Goal: Task Accomplishment & Management: Complete application form

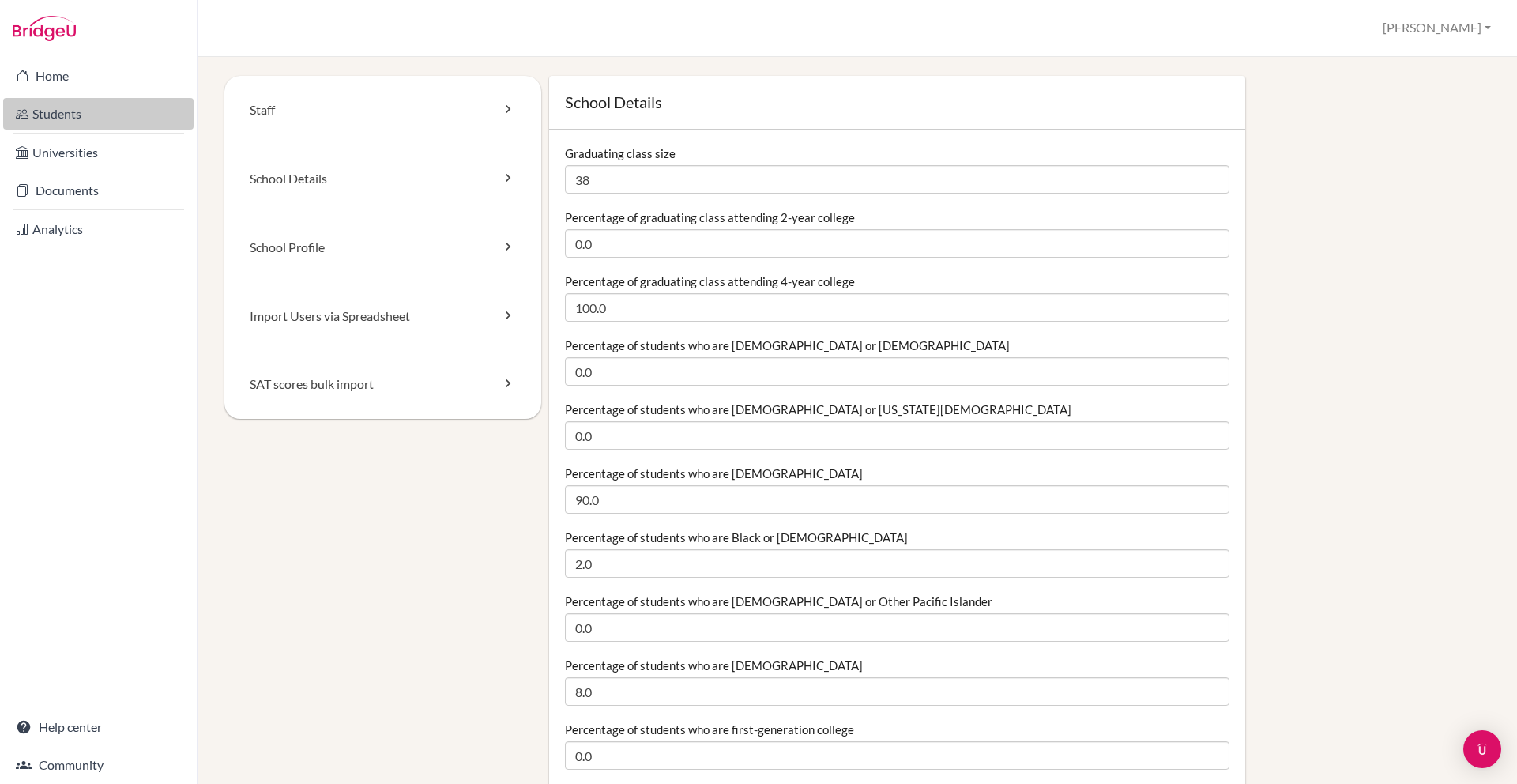
click at [56, 104] on link "Students" at bounding box center [98, 114] width 190 height 31
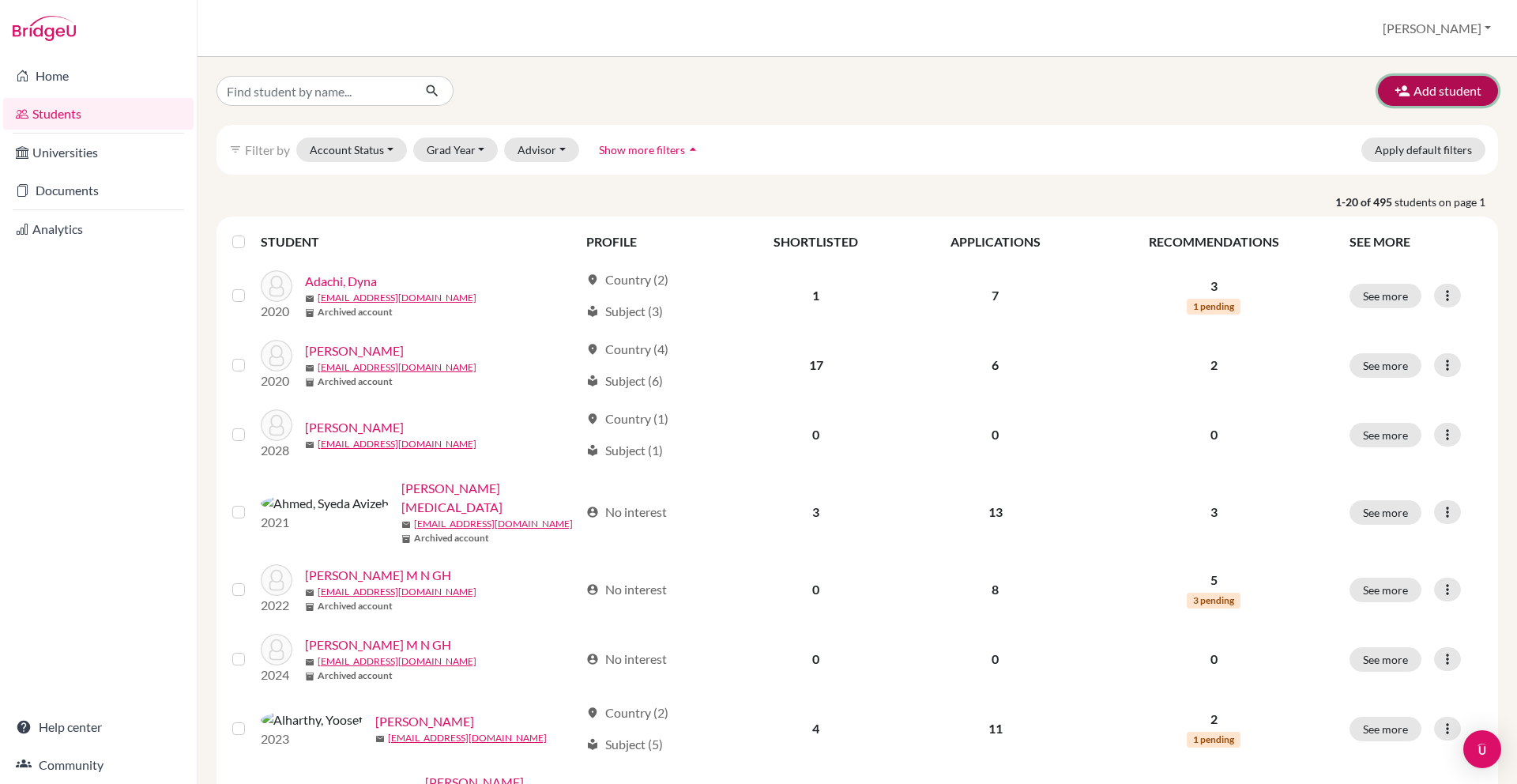
click at [1411, 98] on button "Add student" at bounding box center [1438, 91] width 120 height 30
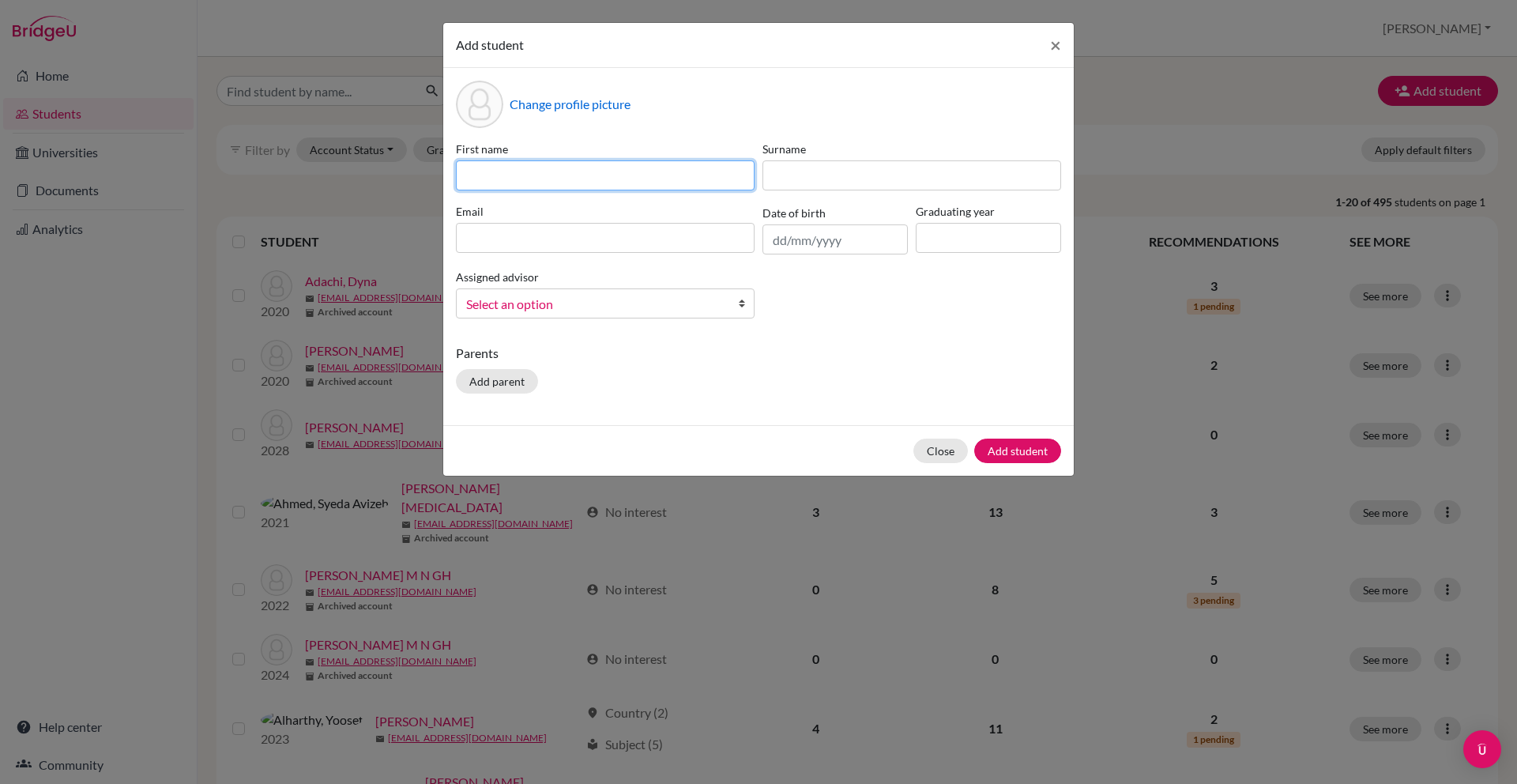
click at [656, 172] on input at bounding box center [606, 175] width 299 height 30
type input "Hiroha"
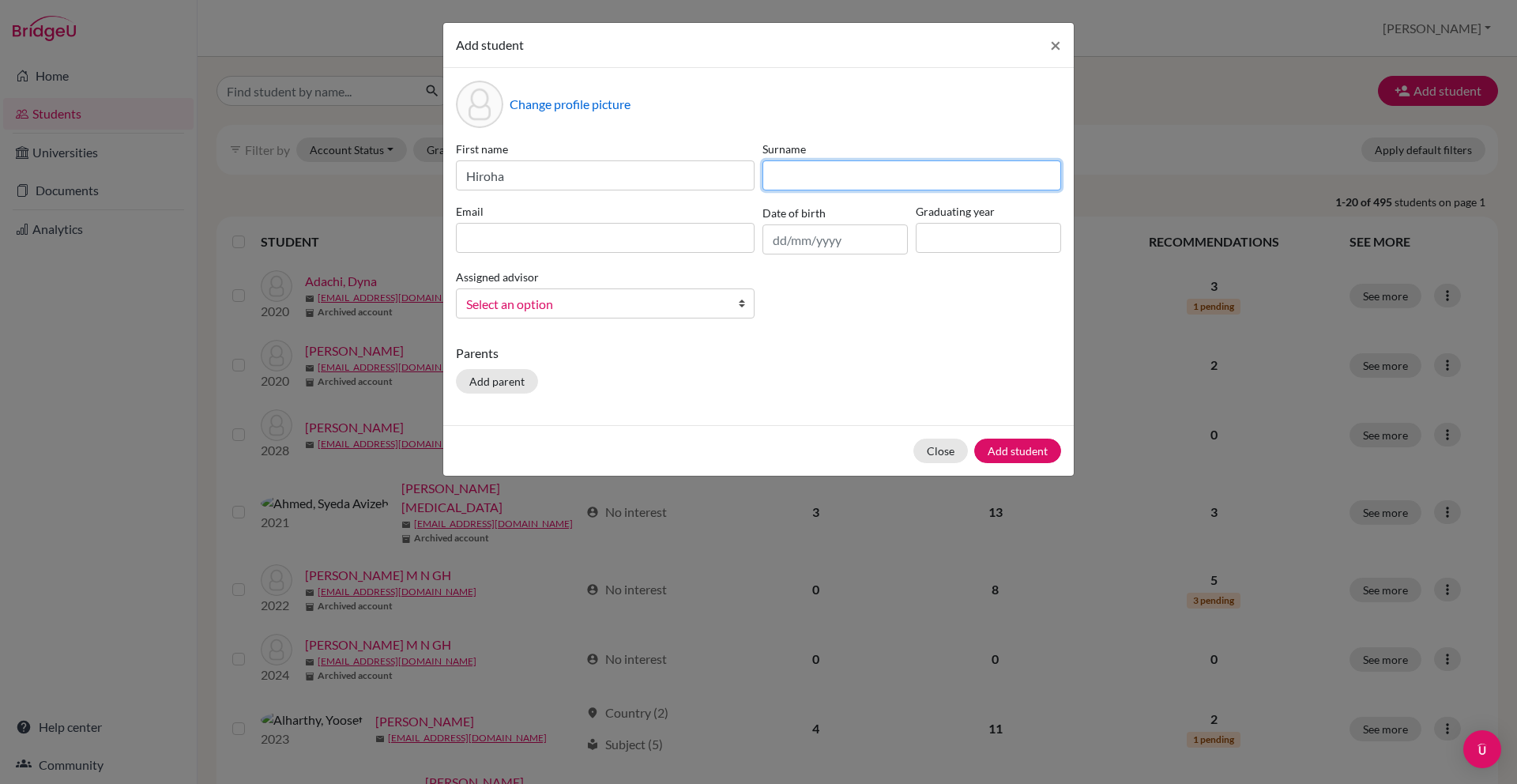
type input "A"
type input "Ogawa"
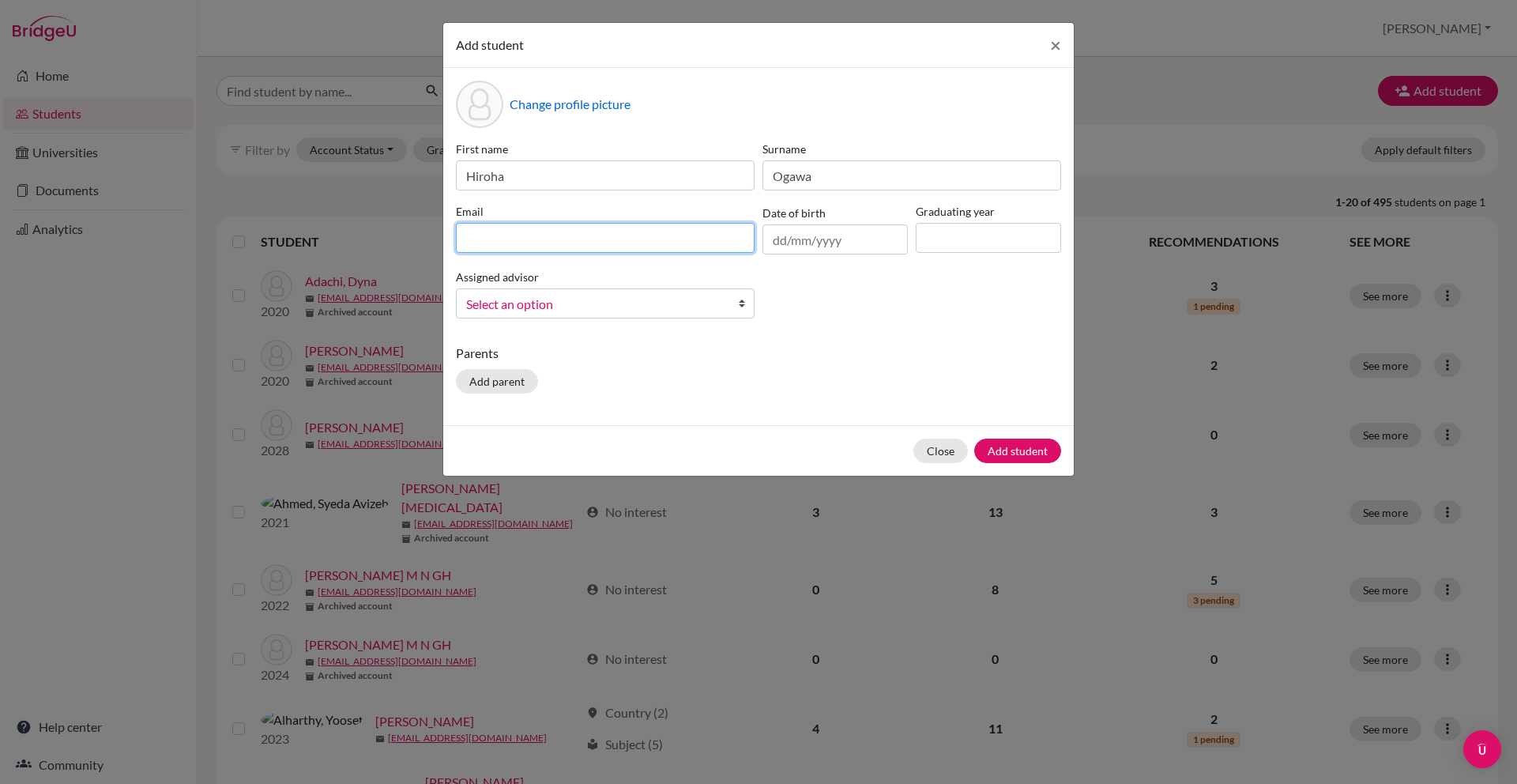
click at [570, 223] on input at bounding box center [606, 238] width 299 height 30
type input "[EMAIL_ADDRESS][DOMAIN_NAME]"
click at [777, 254] on div "First name Hiroha Surname [PERSON_NAME] Email [EMAIL_ADDRESS][DOMAIN_NAME] Date…" at bounding box center [758, 235] width 613 height 190
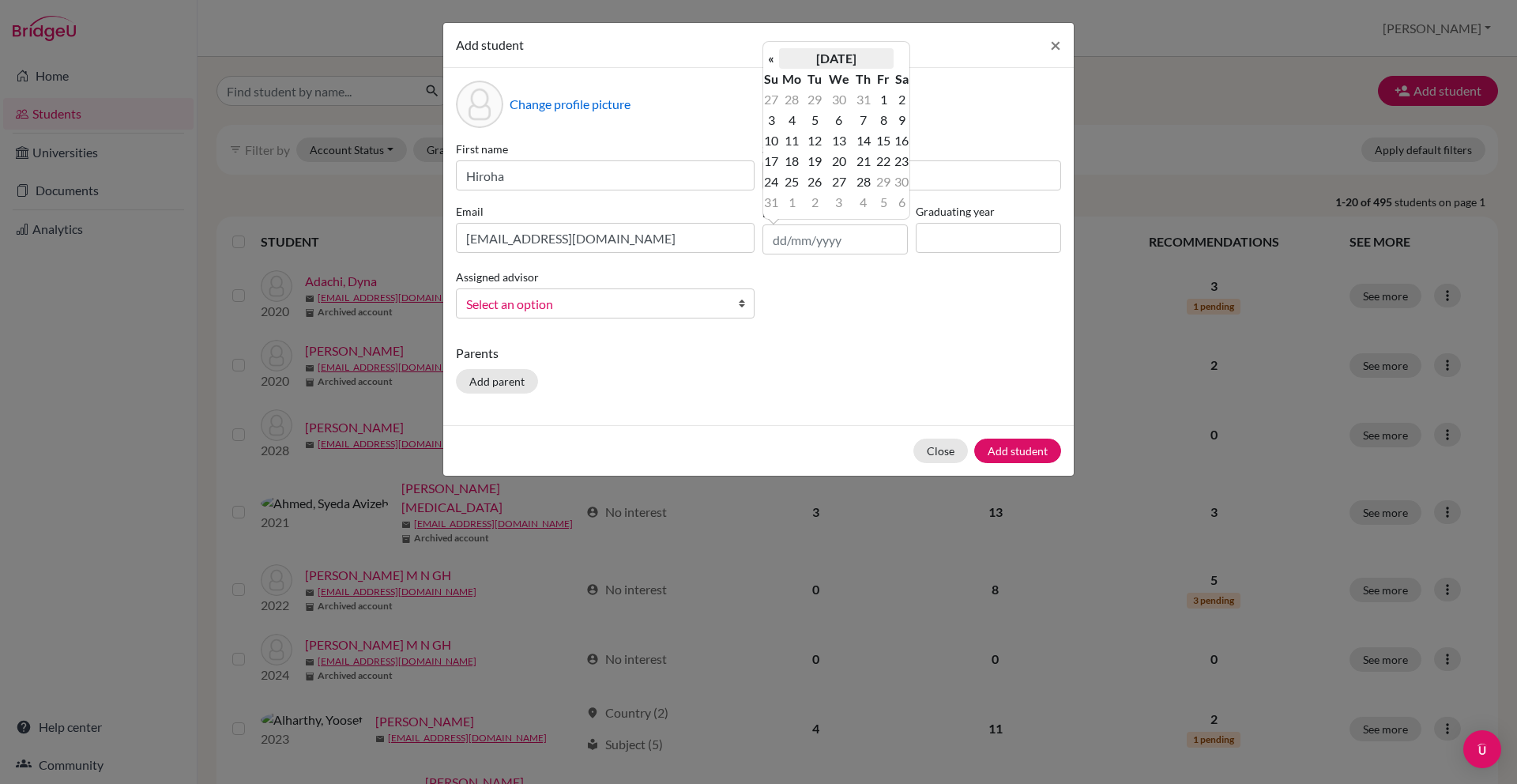
click at [816, 65] on th "[DATE]" at bounding box center [836, 58] width 115 height 21
click at [816, 65] on th "2025" at bounding box center [836, 64] width 115 height 21
click at [774, 63] on th "«" at bounding box center [771, 64] width 16 height 21
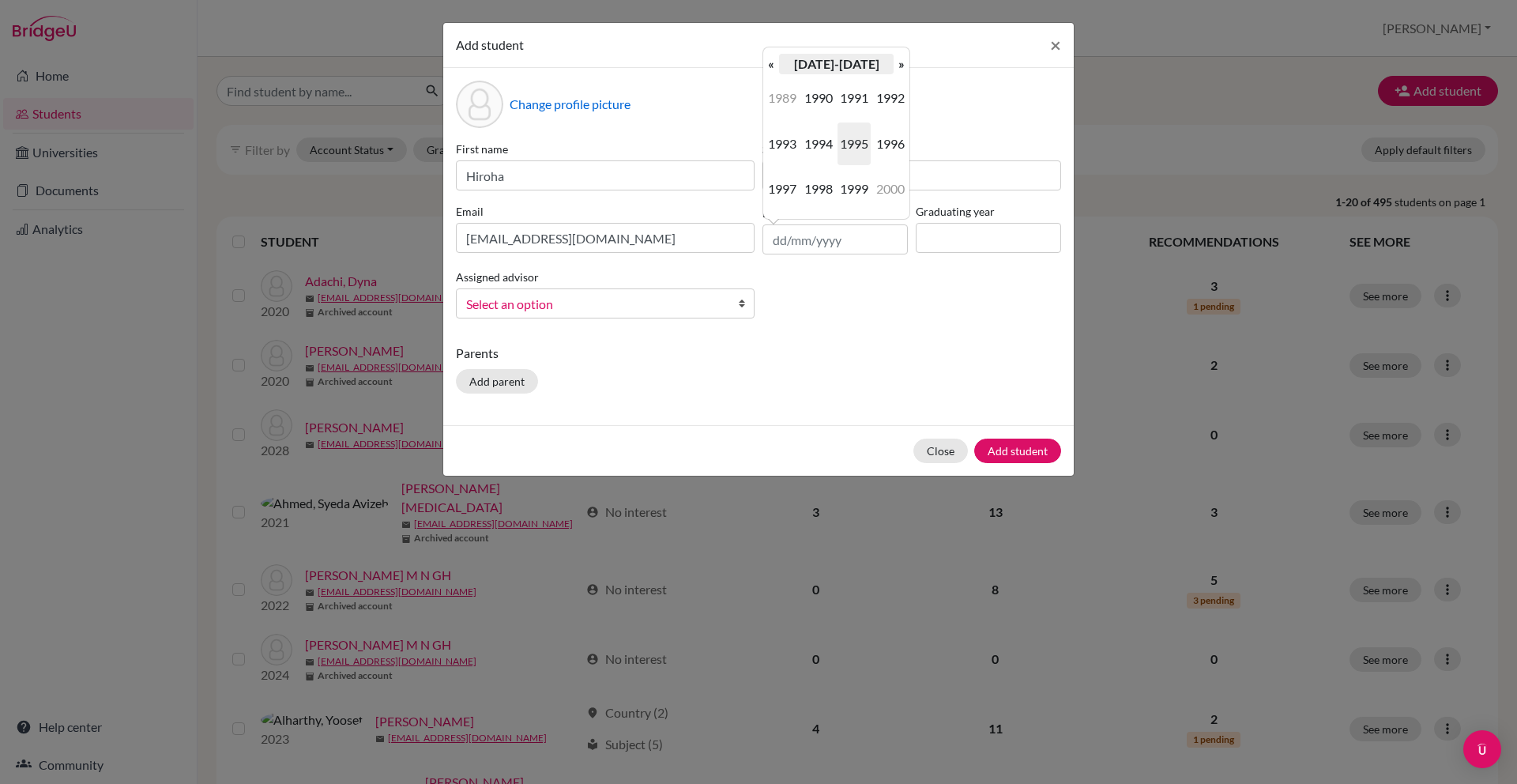
click at [892, 64] on th "[DATE]-[DATE]" at bounding box center [836, 64] width 115 height 21
click at [903, 64] on th "»" at bounding box center [901, 64] width 16 height 21
click at [828, 97] on span "2000" at bounding box center [819, 98] width 33 height 43
click at [853, 188] on span "2009" at bounding box center [854, 189] width 33 height 43
click at [792, 184] on span "Sep" at bounding box center [782, 189] width 33 height 43
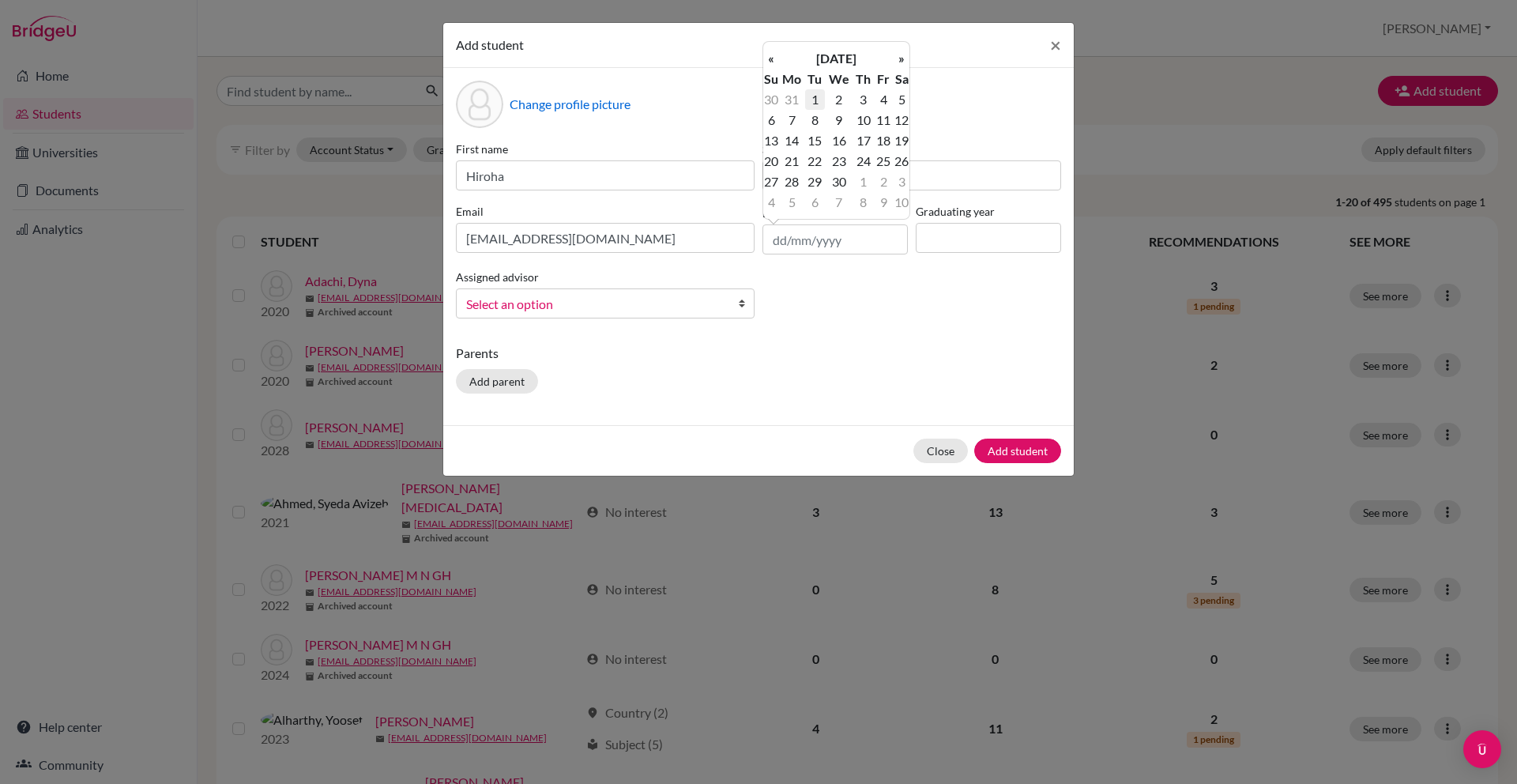
click at [811, 105] on td "1" at bounding box center [816, 99] width 20 height 21
type input "[DATE]"
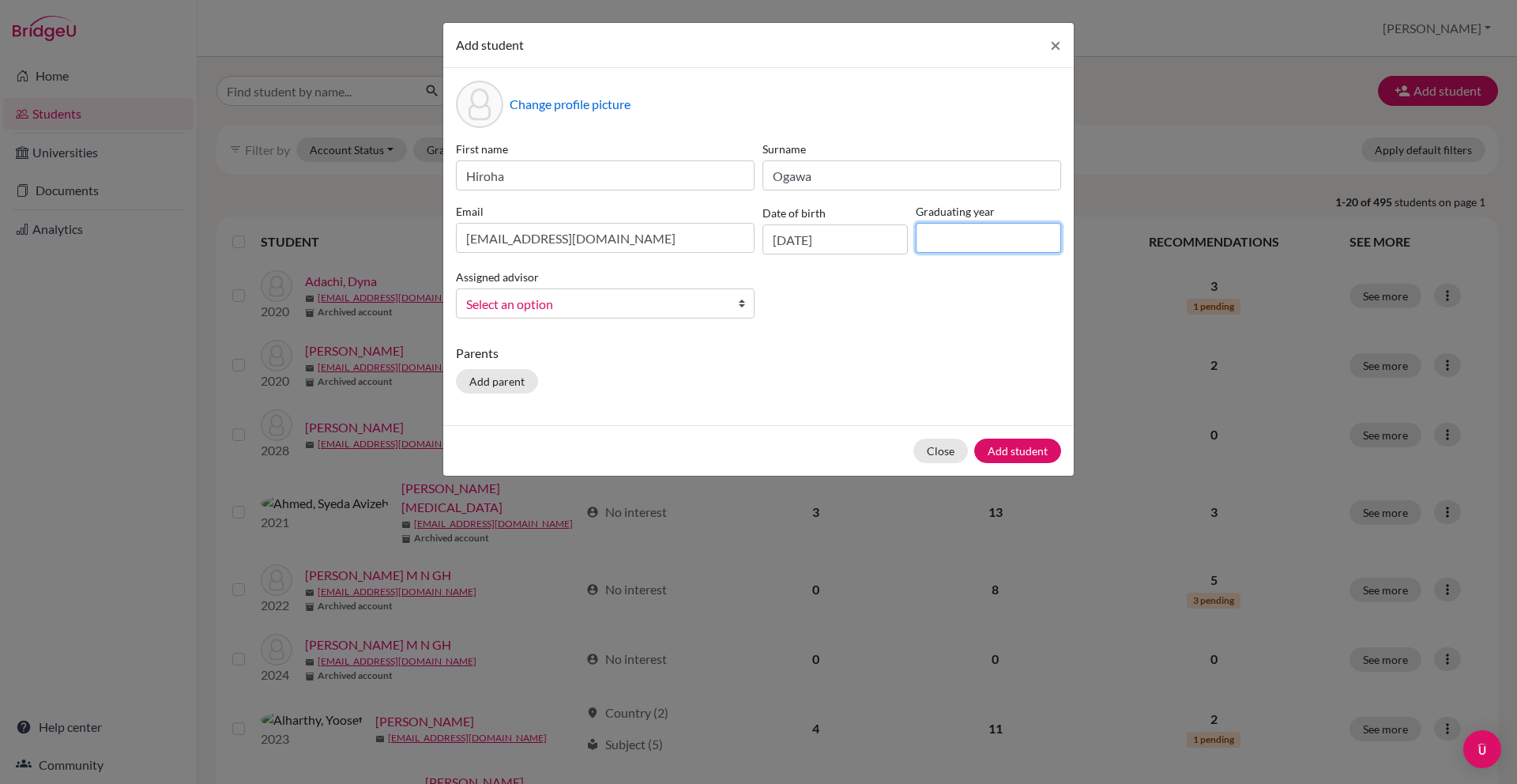
click at [941, 235] on input at bounding box center [988, 238] width 145 height 30
type input "2028"
click at [659, 309] on span "Select an option" at bounding box center [595, 304] width 258 height 21
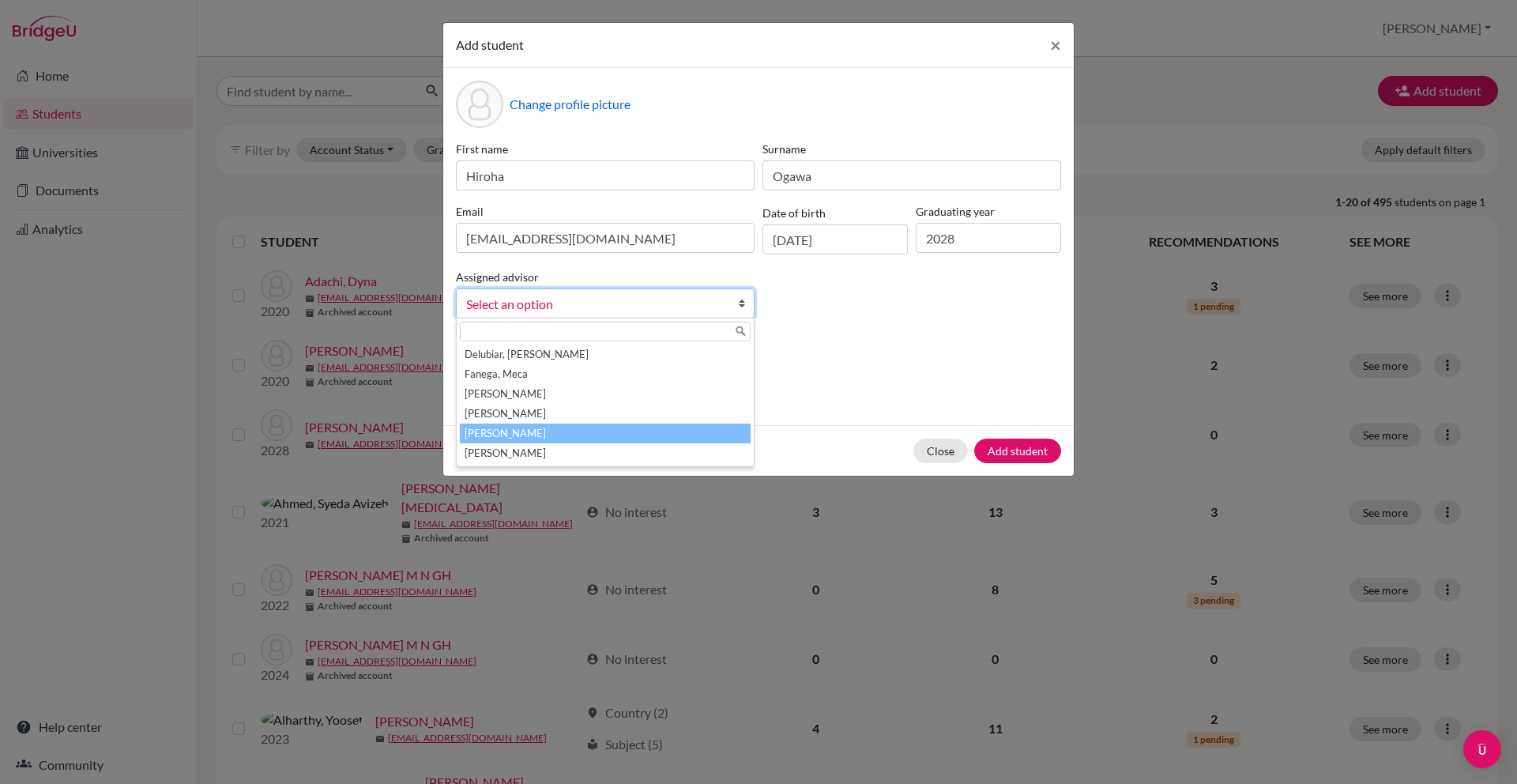
click at [642, 427] on li "[PERSON_NAME]" at bounding box center [606, 434] width 291 height 20
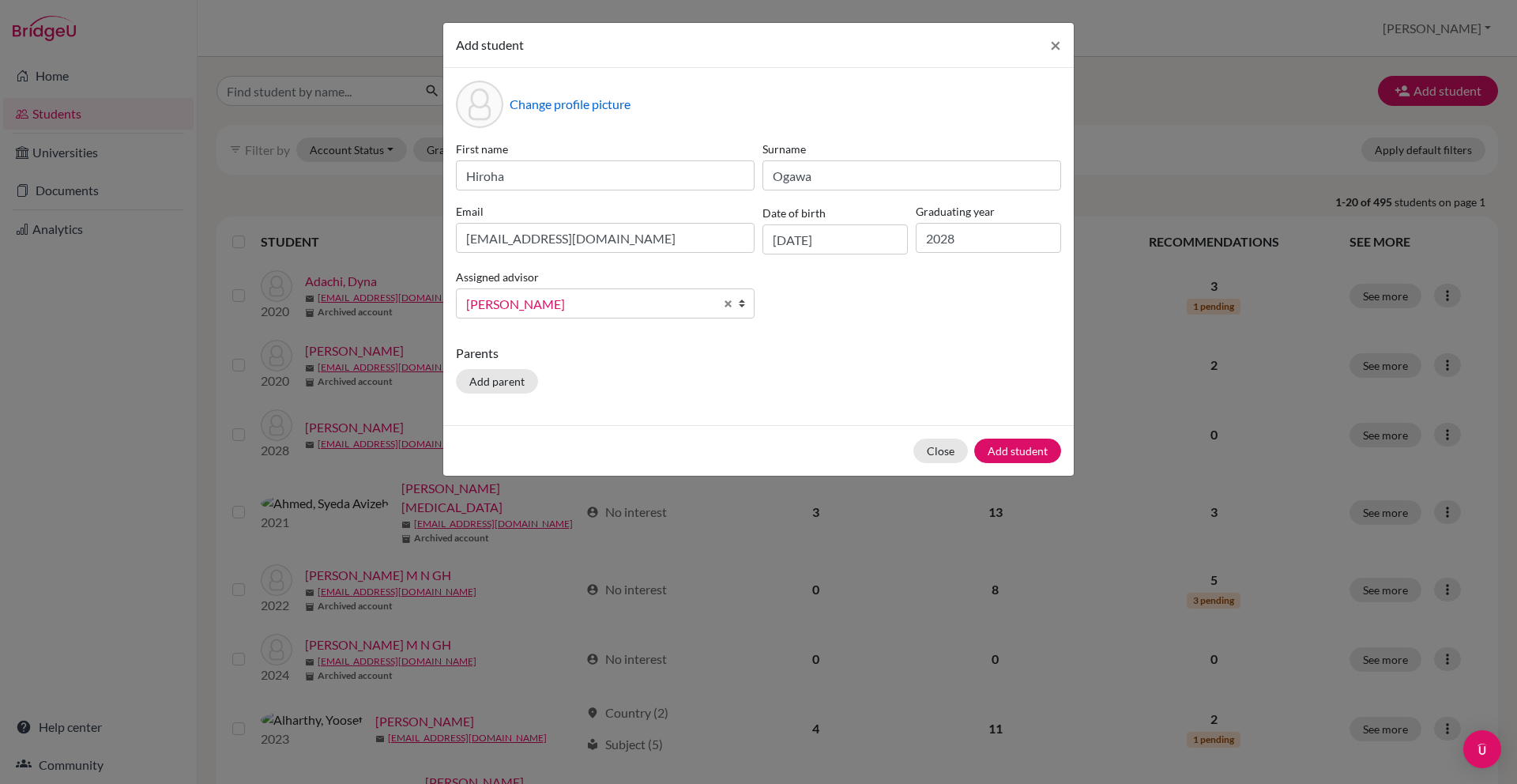
click at [885, 359] on p "Parents" at bounding box center [758, 353] width 606 height 19
click at [1015, 444] on button "Add student" at bounding box center [1017, 451] width 87 height 25
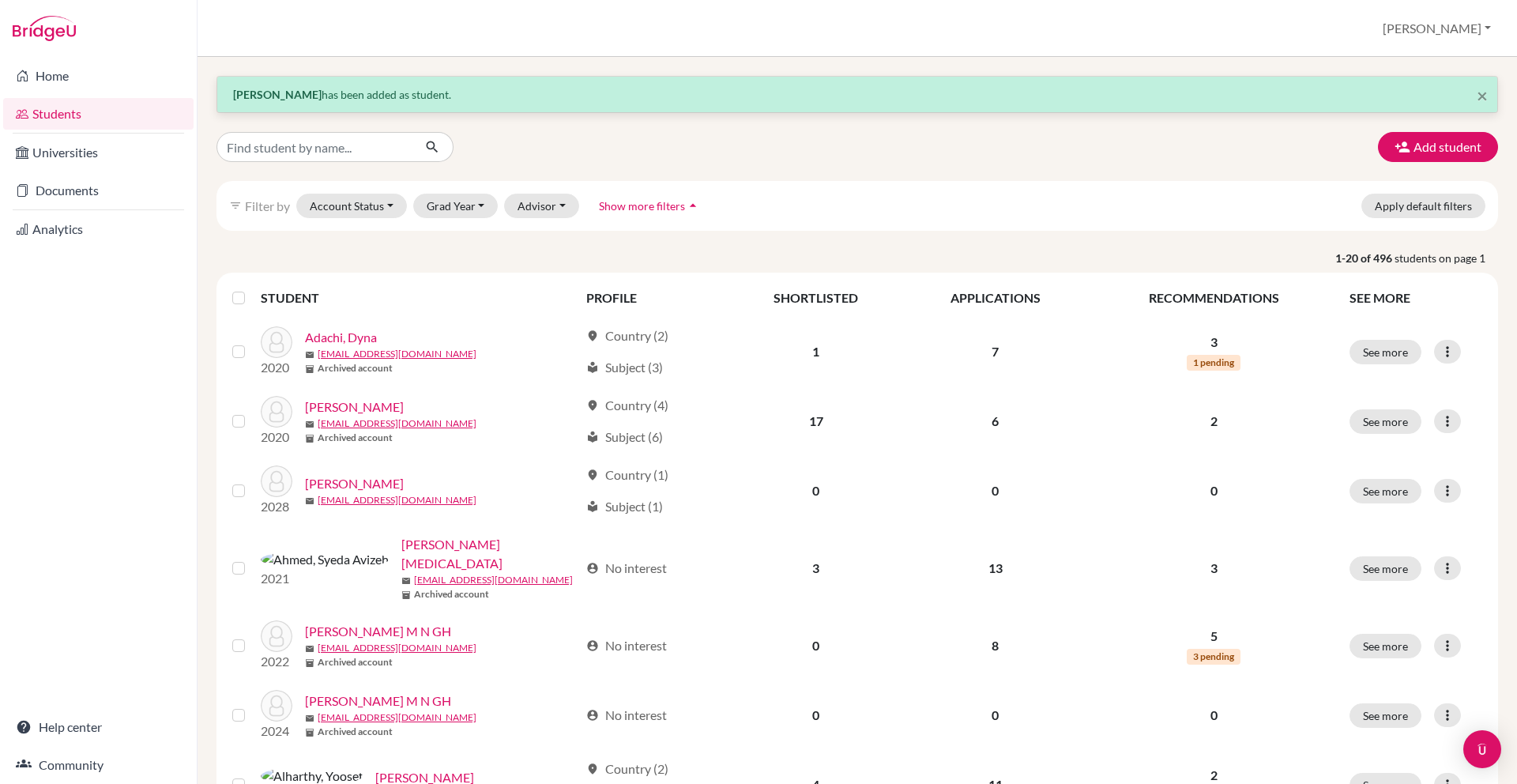
click at [349, 74] on div "× [PERSON_NAME] has been added as student. Add student filter_list Filter by Ac…" at bounding box center [857, 421] width 1320 height 727
click at [348, 154] on input "Find student by name..." at bounding box center [314, 147] width 196 height 30
type input "angus"
click button "submit" at bounding box center [432, 147] width 42 height 30
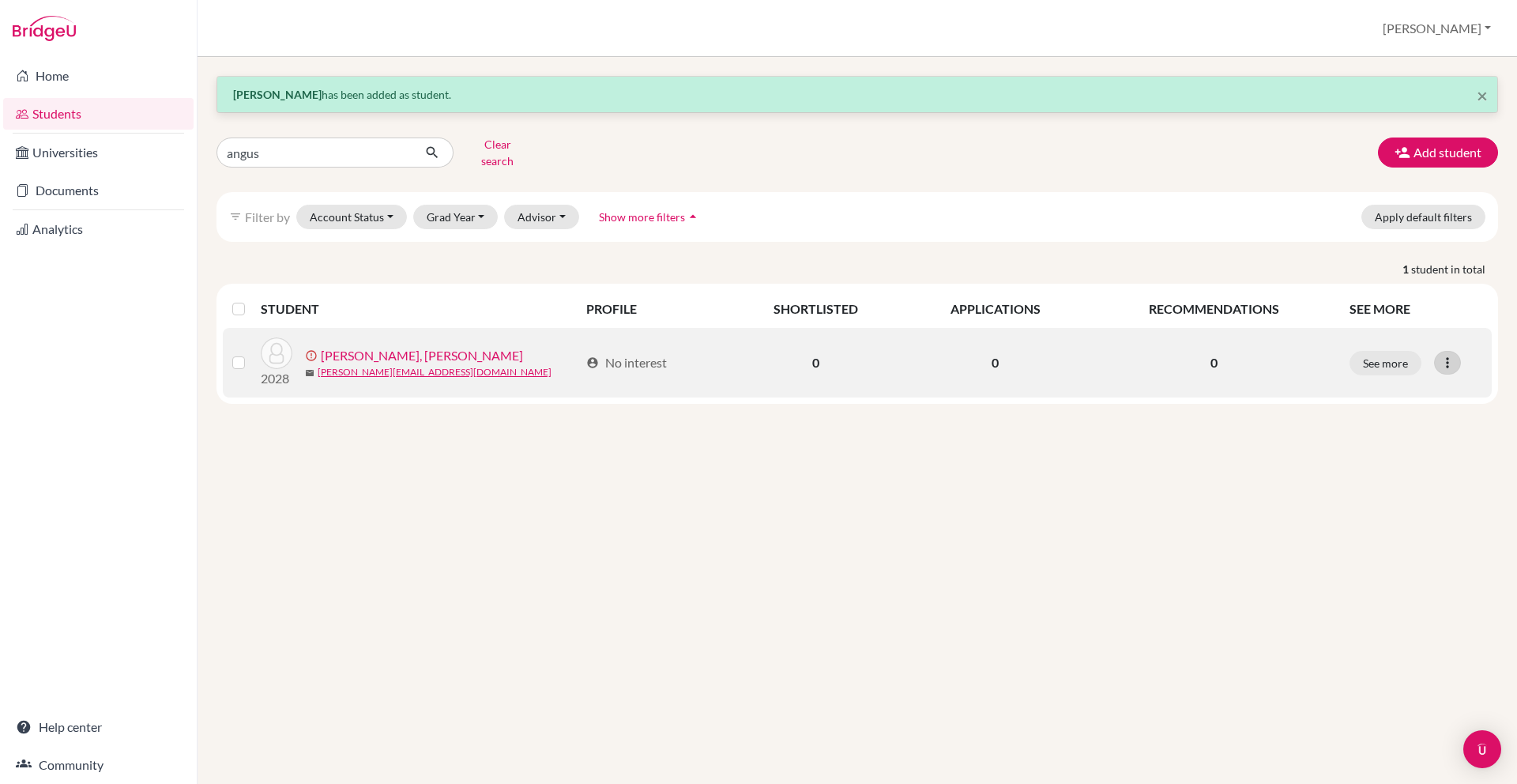
click at [1446, 357] on icon at bounding box center [1447, 362] width 16 height 16
click at [1424, 436] on button "Resend invite email" at bounding box center [1387, 446] width 143 height 26
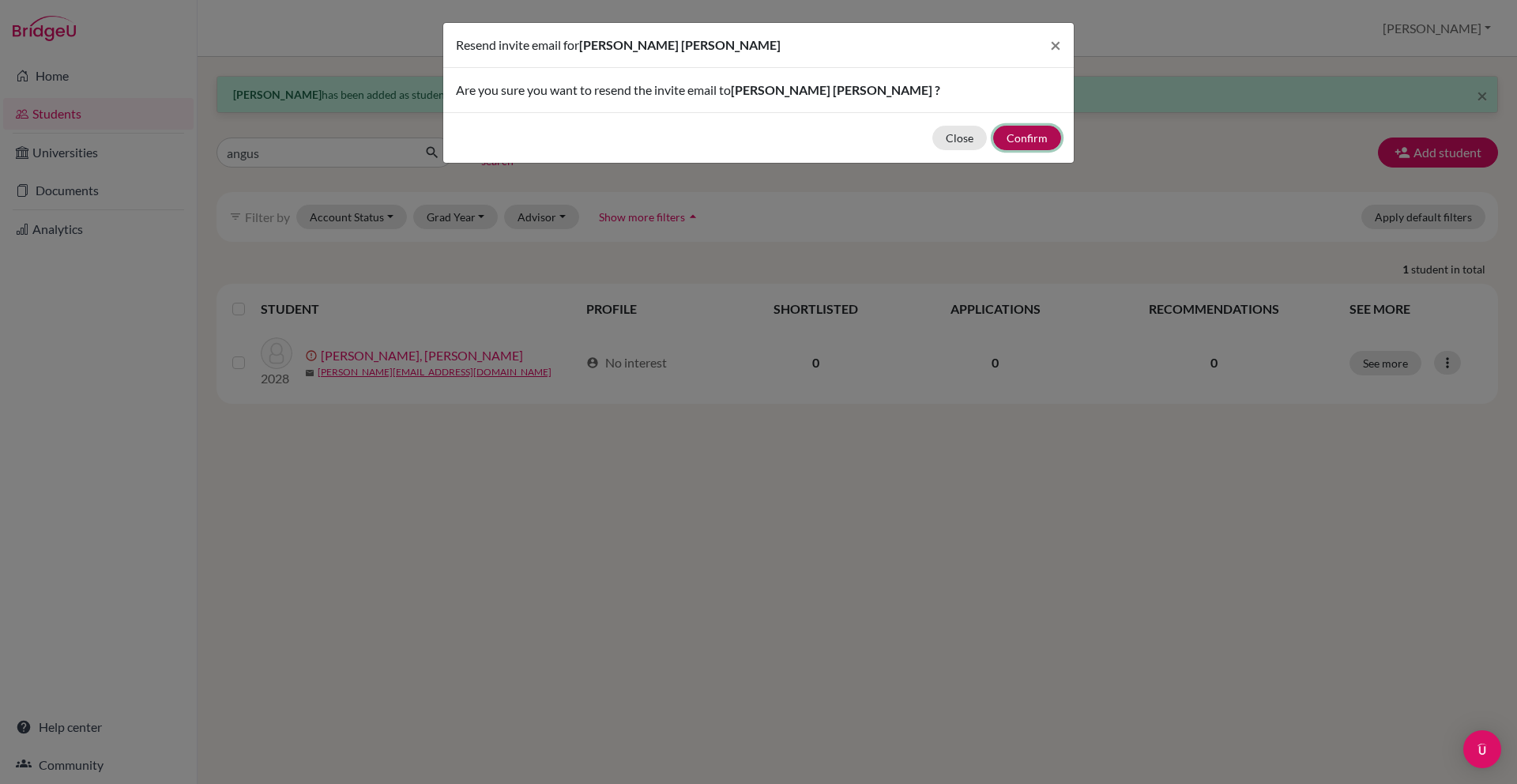
click at [1039, 133] on button "Confirm" at bounding box center [1027, 138] width 68 height 25
